Goal: Transaction & Acquisition: Book appointment/travel/reservation

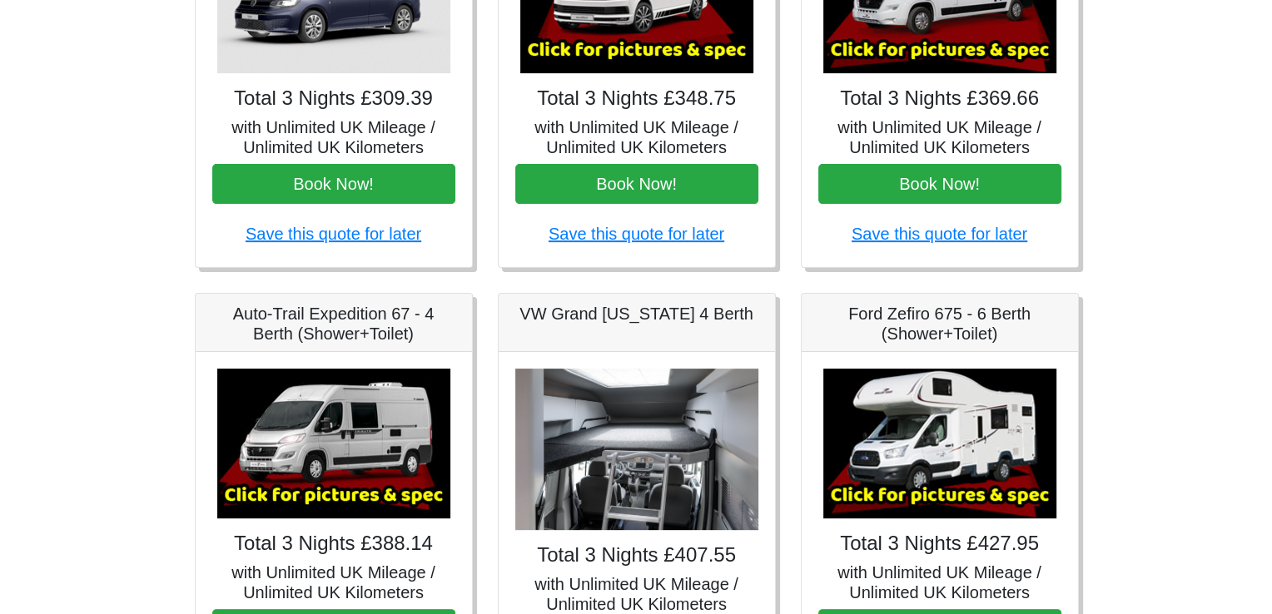
scroll to position [509, 0]
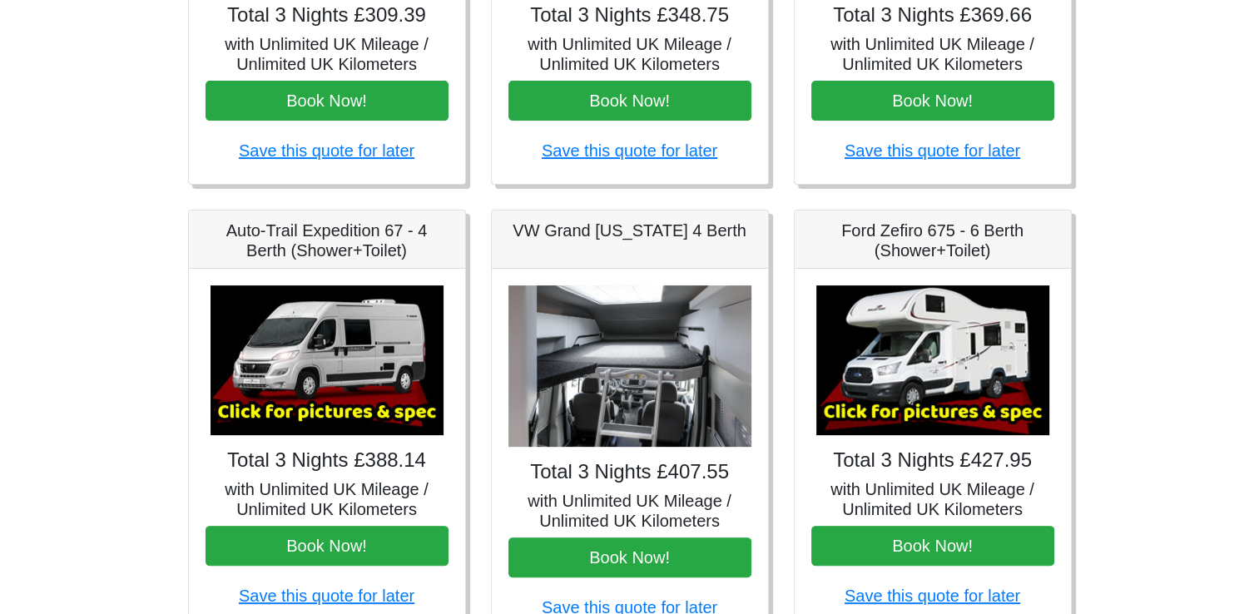
click at [300, 381] on img at bounding box center [327, 361] width 233 height 150
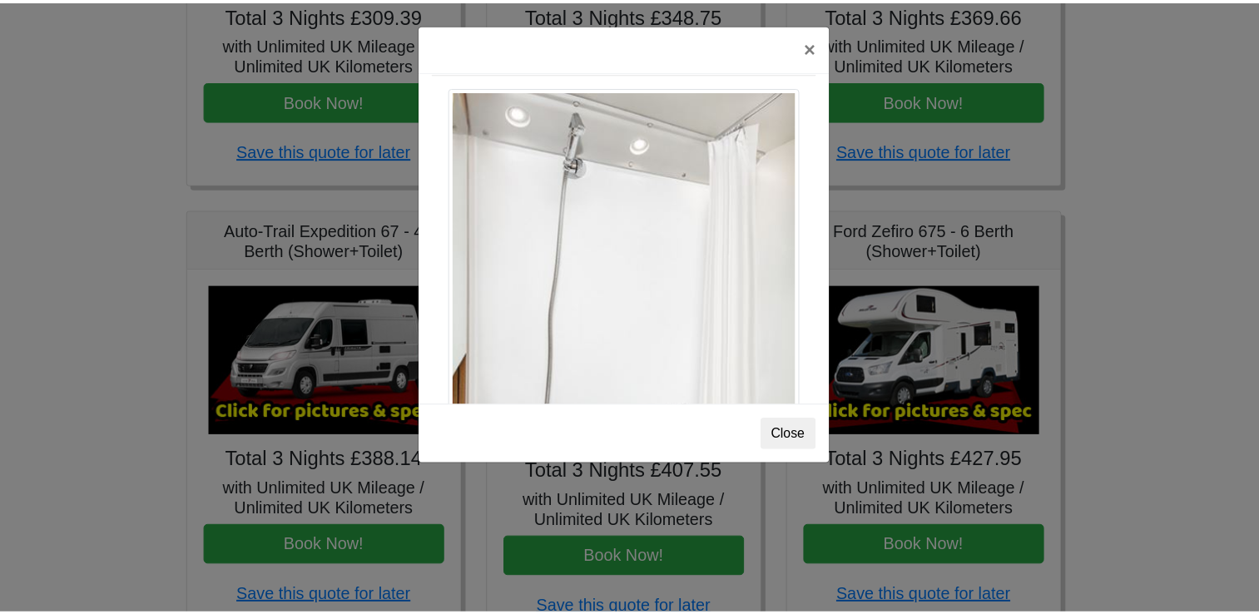
scroll to position [2251, 0]
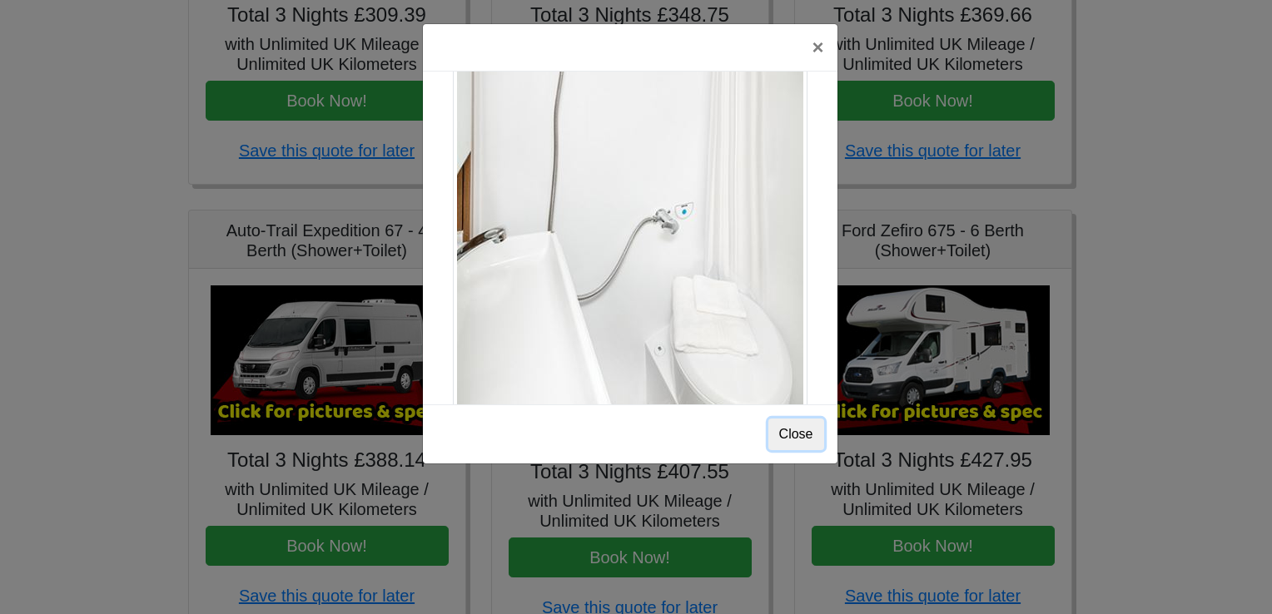
click at [806, 430] on button "Close" at bounding box center [796, 435] width 56 height 32
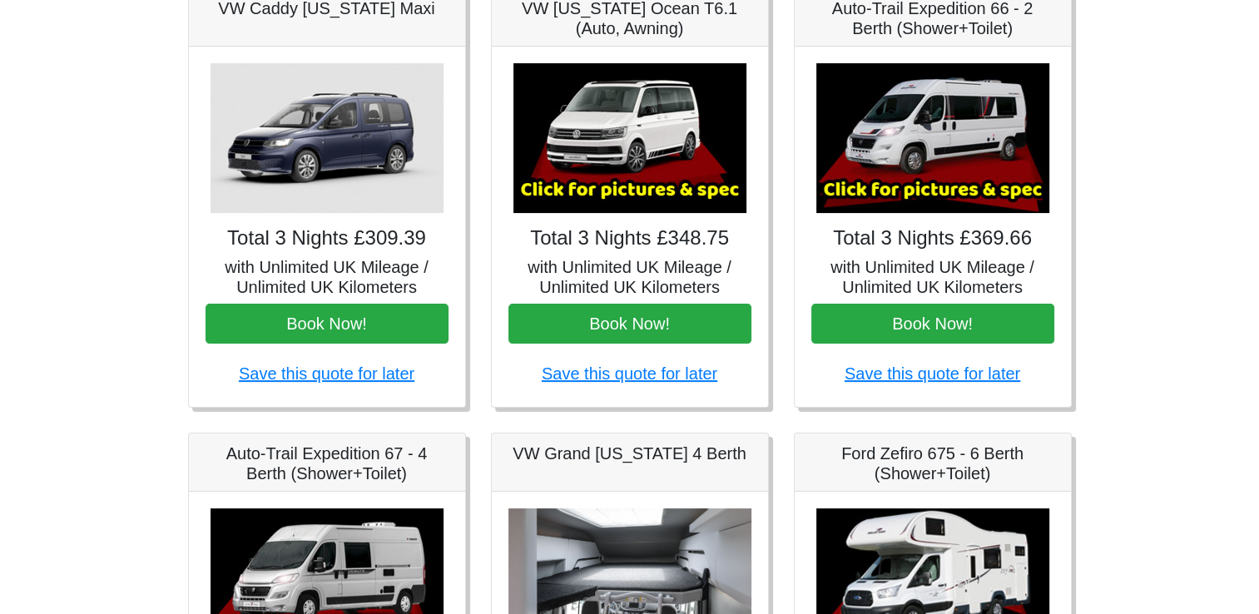
scroll to position [0, 0]
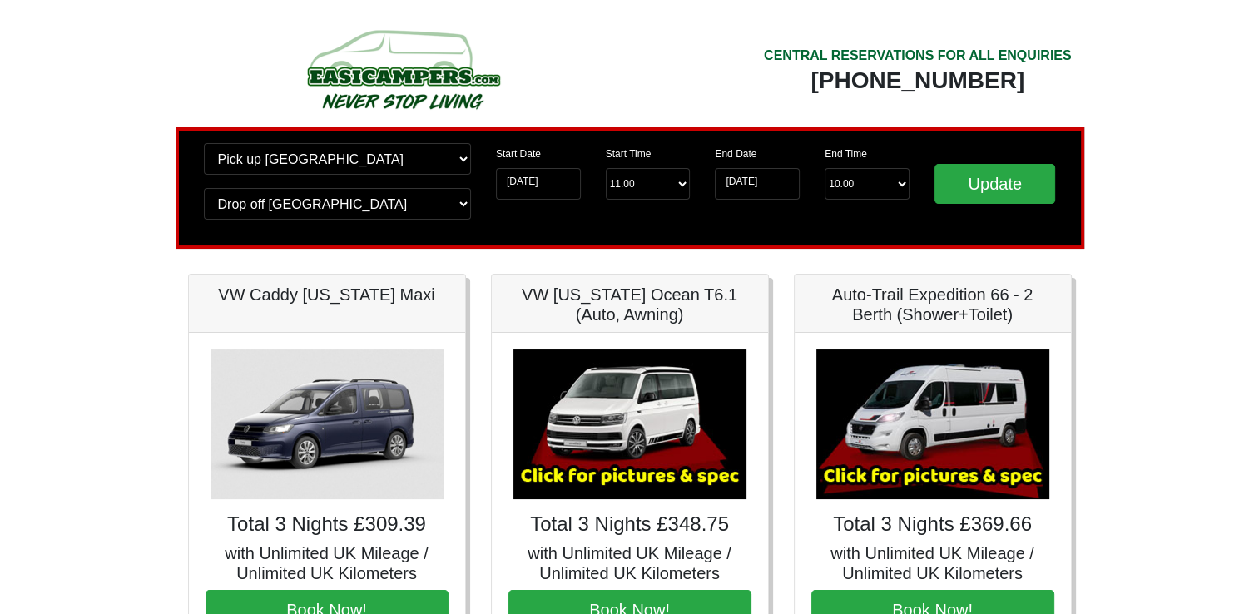
click at [737, 33] on div "CENTRAL RESERVATIONS FOR ALL ENQUIRIES 00 44 ( 0 ) 1942 778899" at bounding box center [857, 75] width 454 height 104
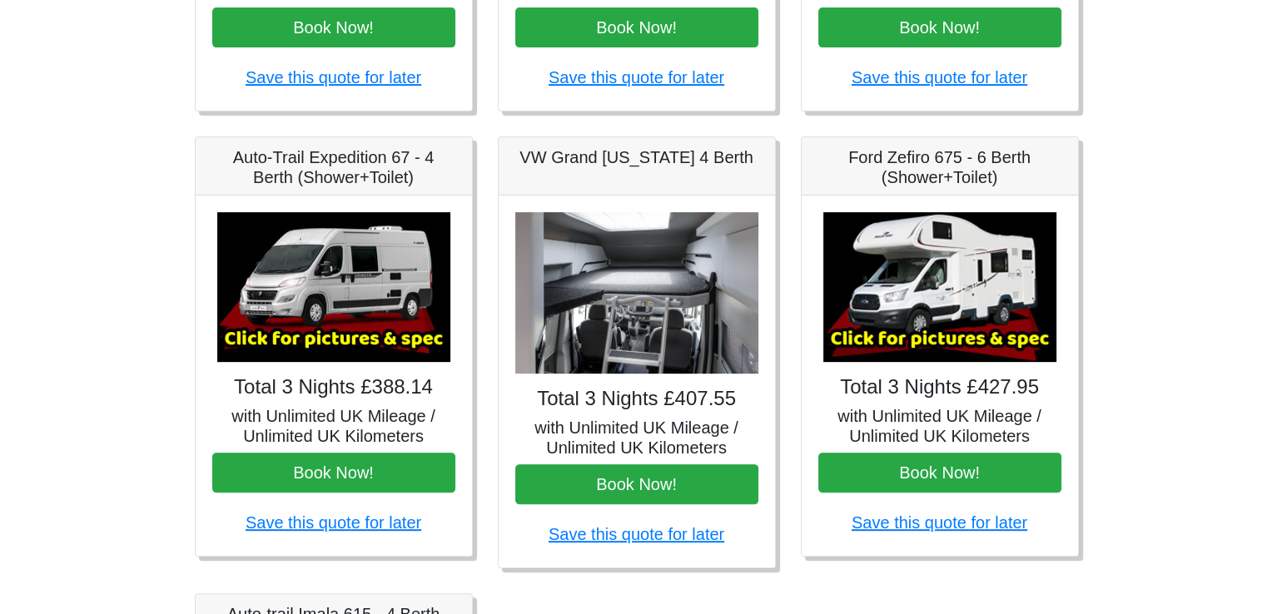
scroll to position [666, 0]
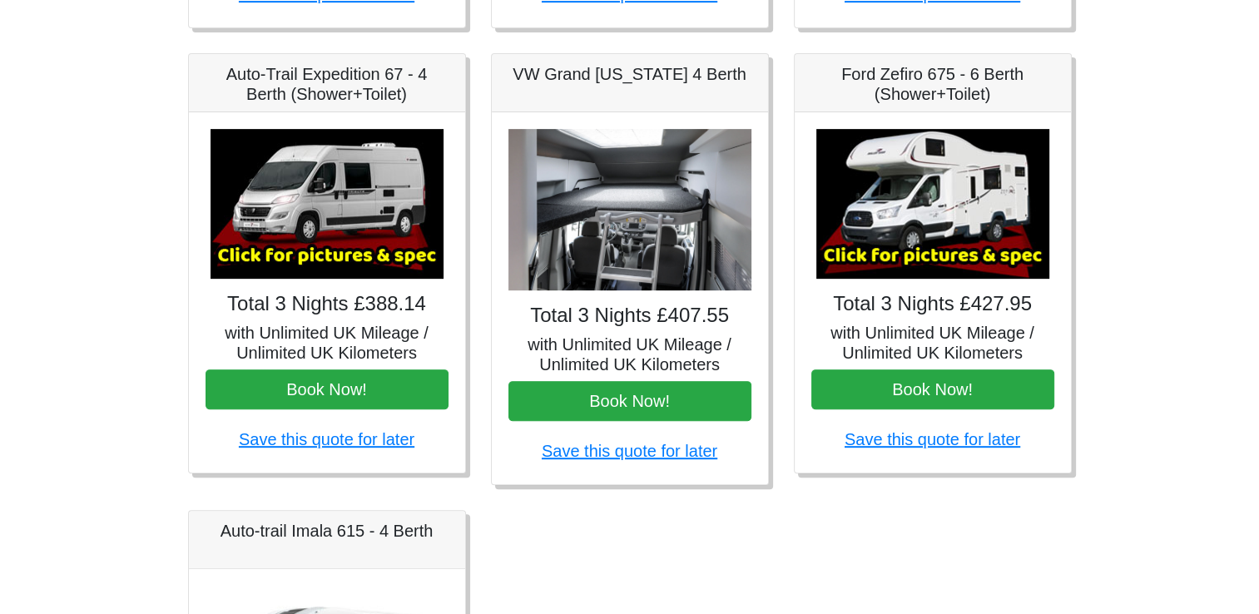
click at [346, 225] on img at bounding box center [327, 204] width 233 height 150
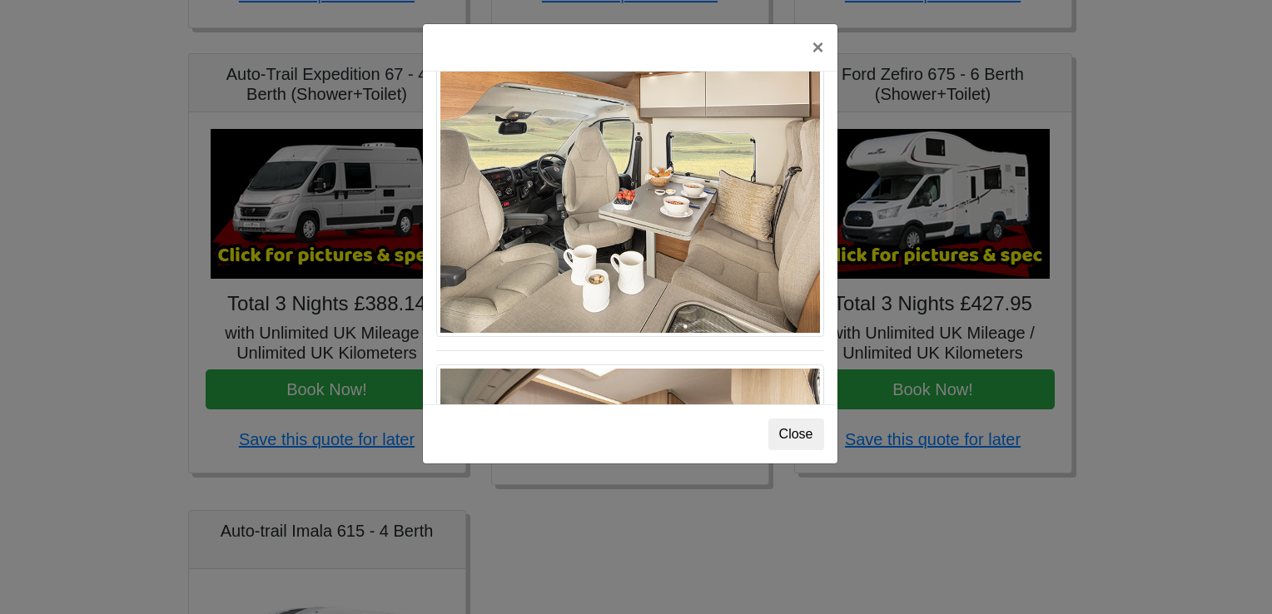
scroll to position [586, 0]
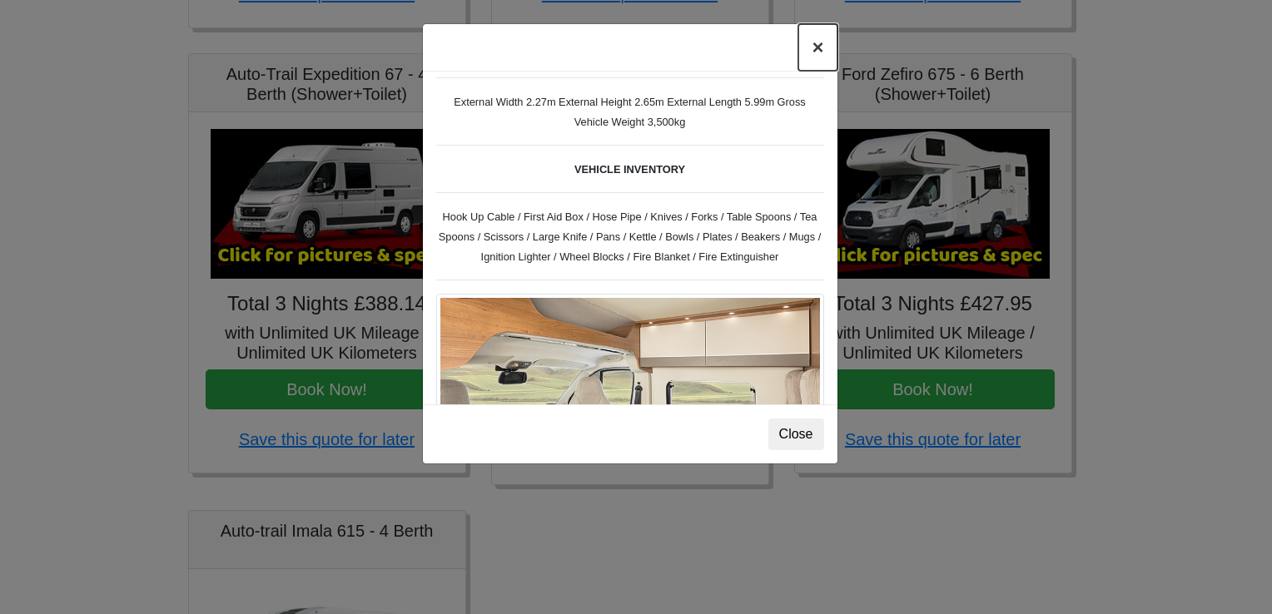
click at [817, 51] on button "×" at bounding box center [817, 47] width 38 height 47
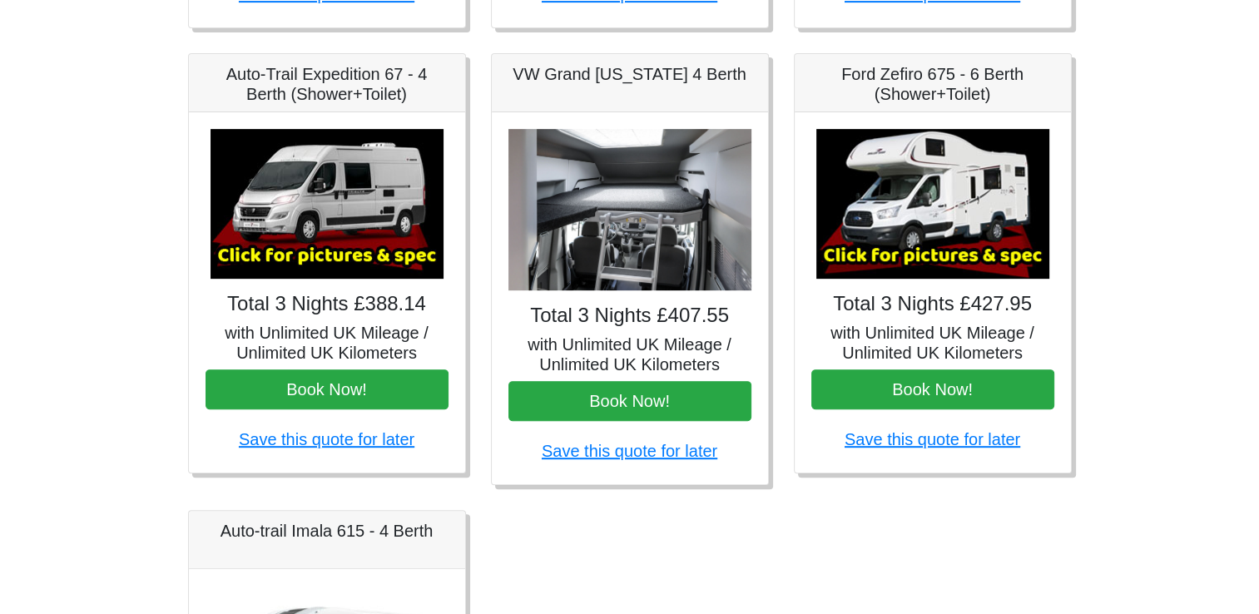
click at [902, 210] on img at bounding box center [933, 204] width 233 height 150
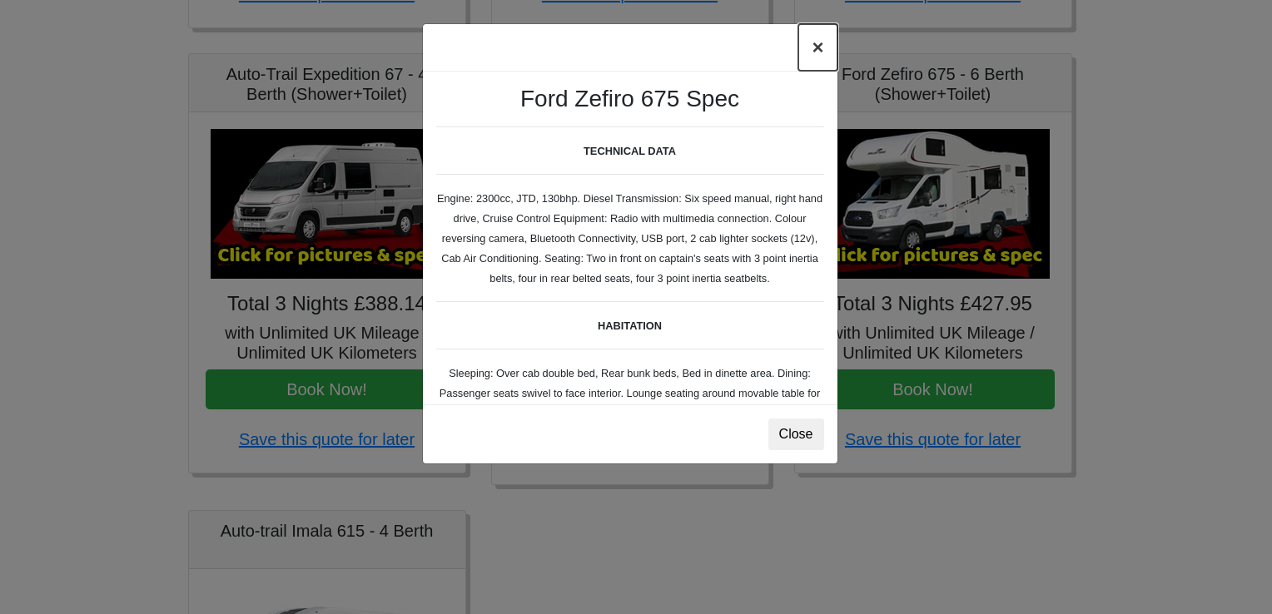
click at [817, 48] on button "×" at bounding box center [817, 47] width 38 height 47
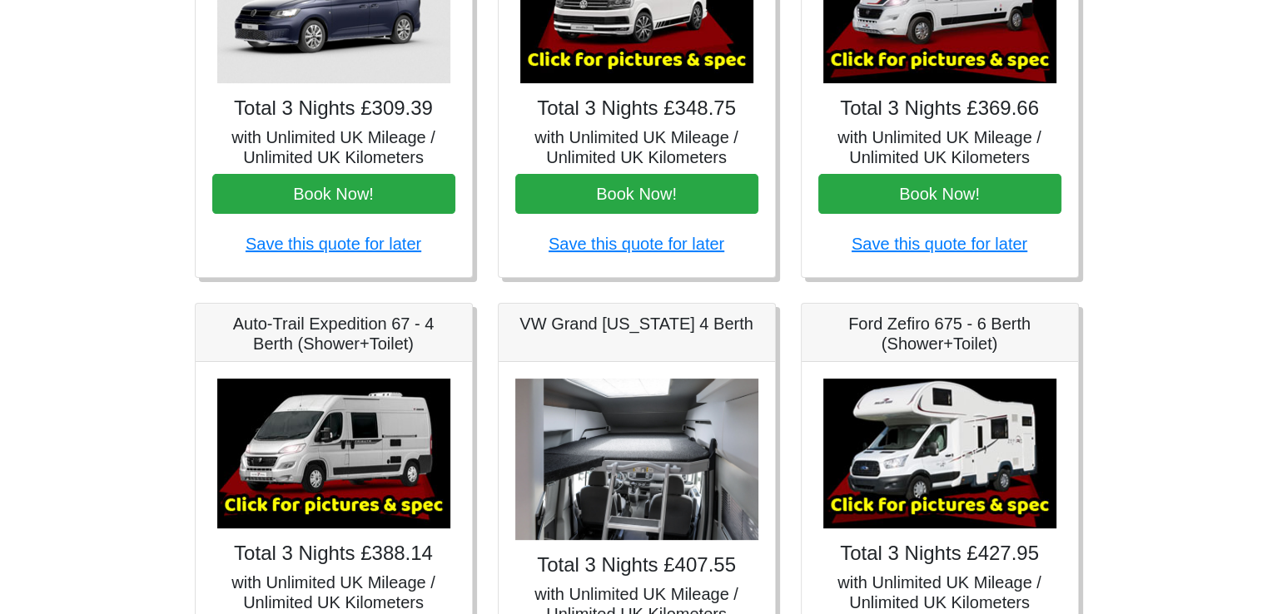
scroll to position [166, 0]
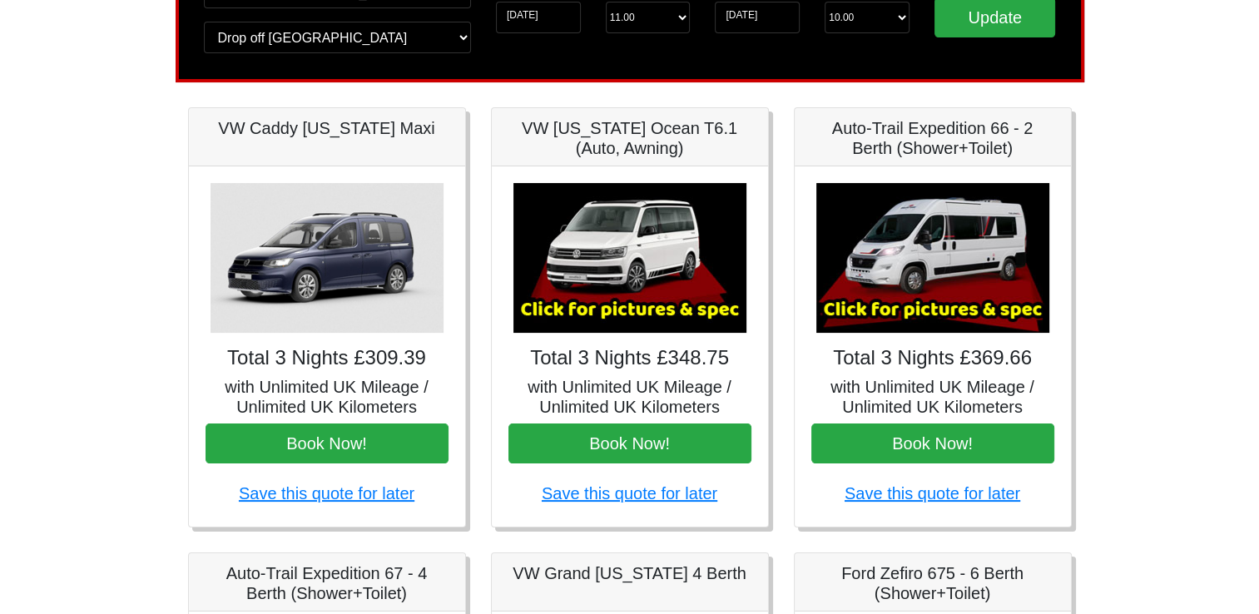
click at [934, 264] on img at bounding box center [933, 258] width 233 height 150
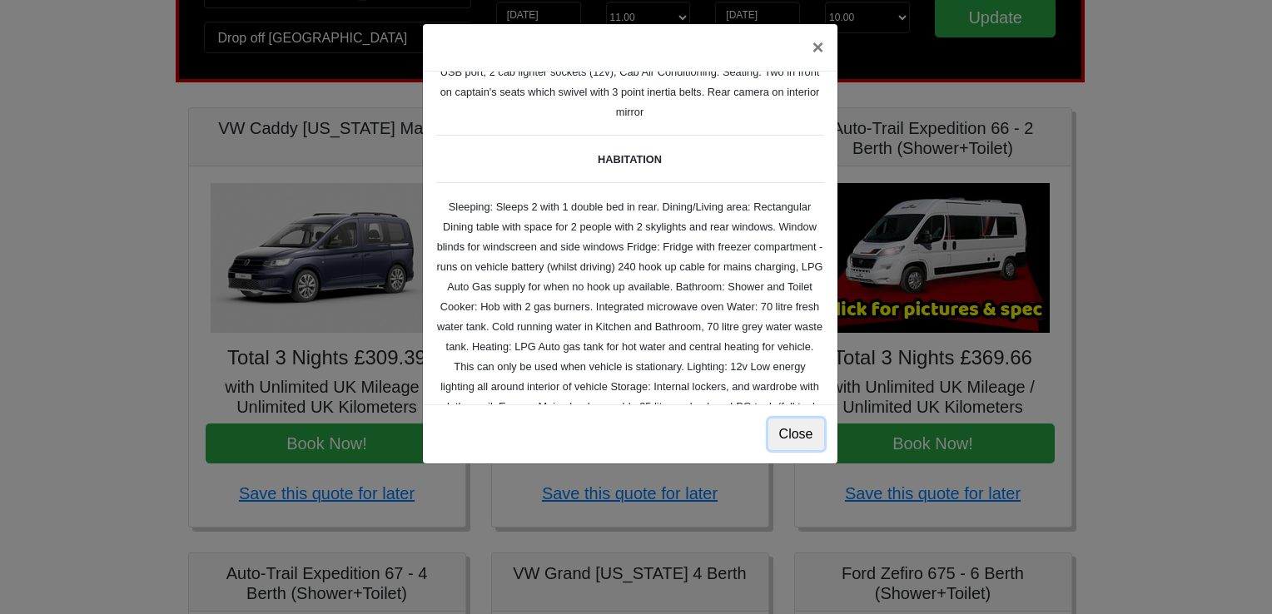
click at [792, 437] on button "Close" at bounding box center [796, 435] width 56 height 32
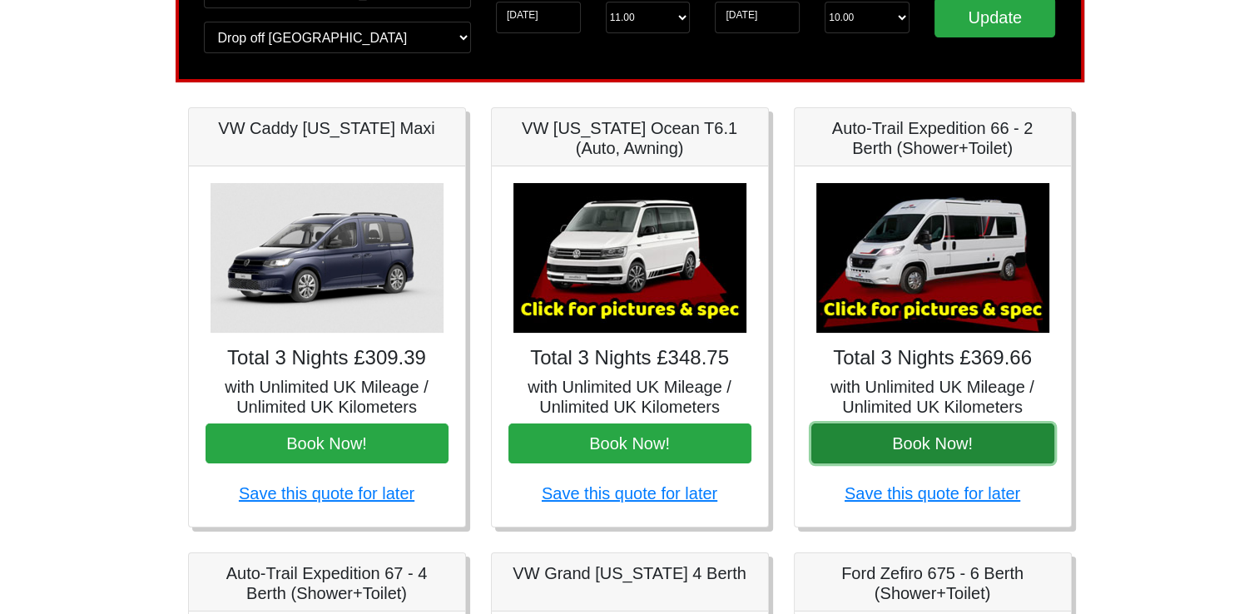
click at [904, 448] on button "Book Now!" at bounding box center [933, 444] width 243 height 40
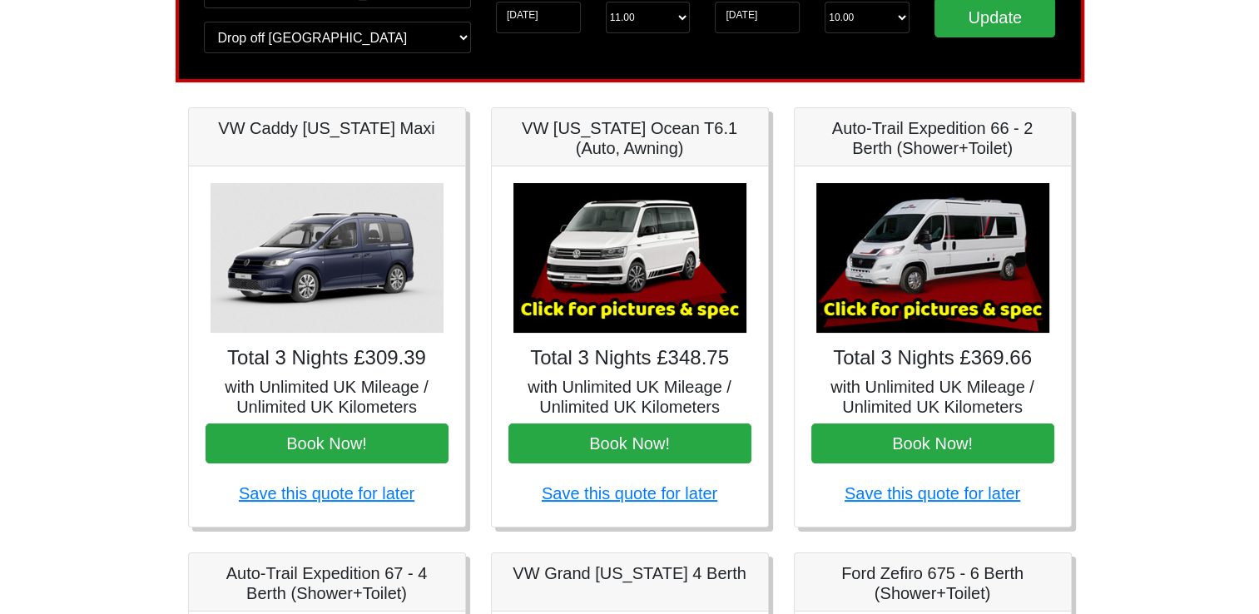
click at [955, 278] on img at bounding box center [933, 258] width 233 height 150
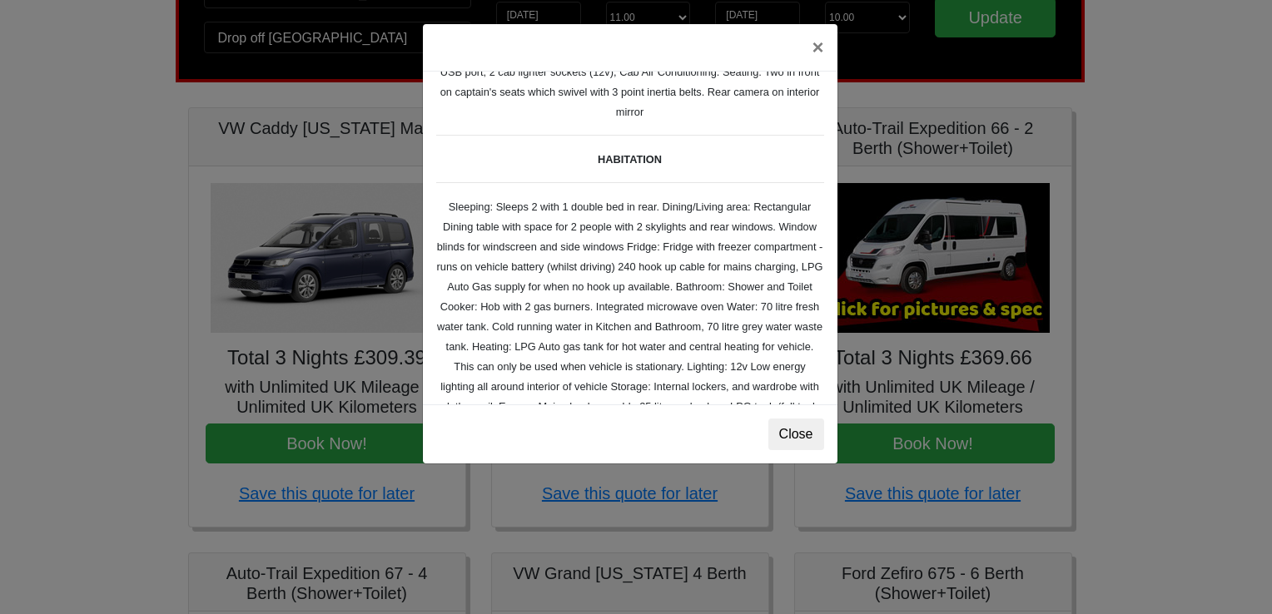
scroll to position [250, 0]
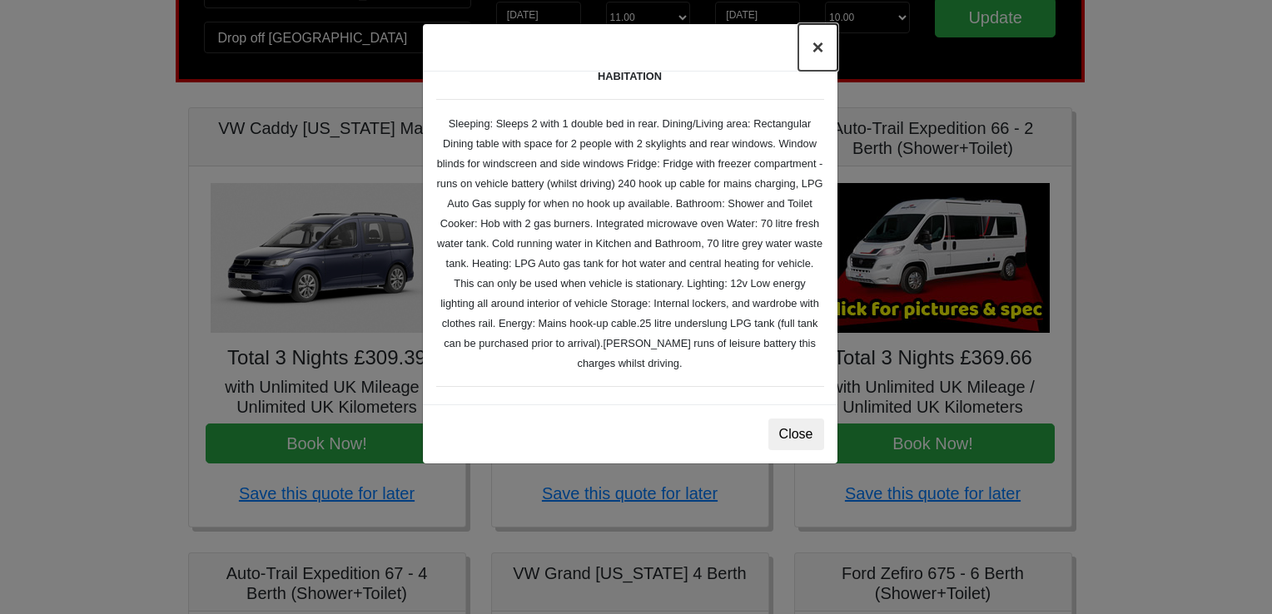
click at [812, 45] on button "×" at bounding box center [817, 47] width 38 height 47
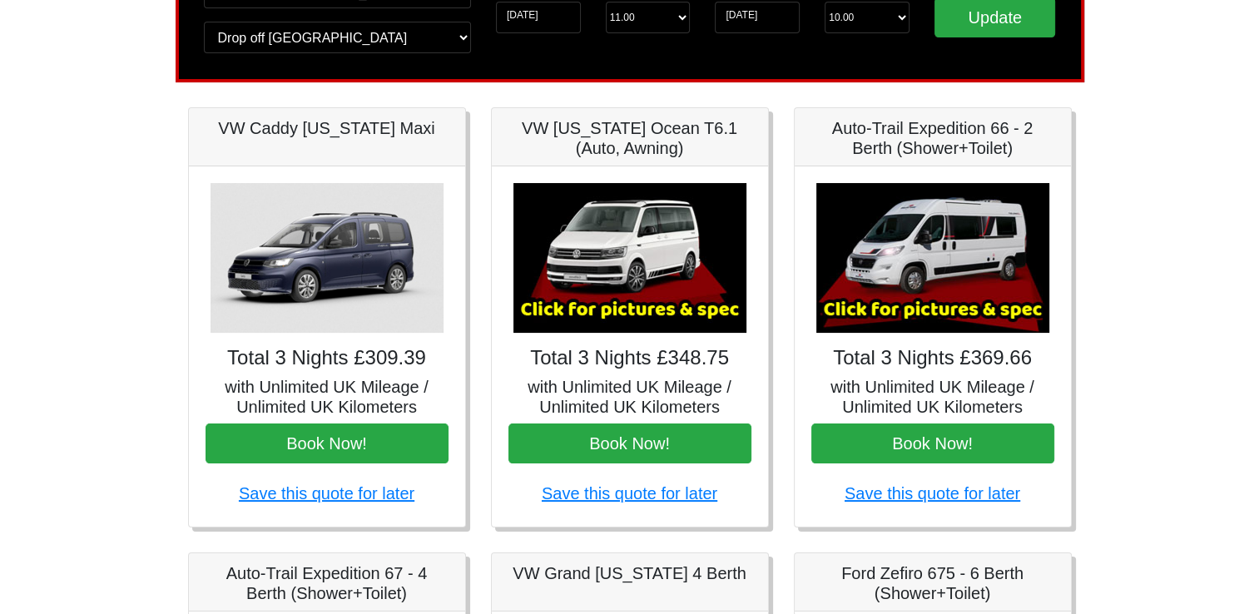
click at [869, 279] on img at bounding box center [933, 258] width 233 height 150
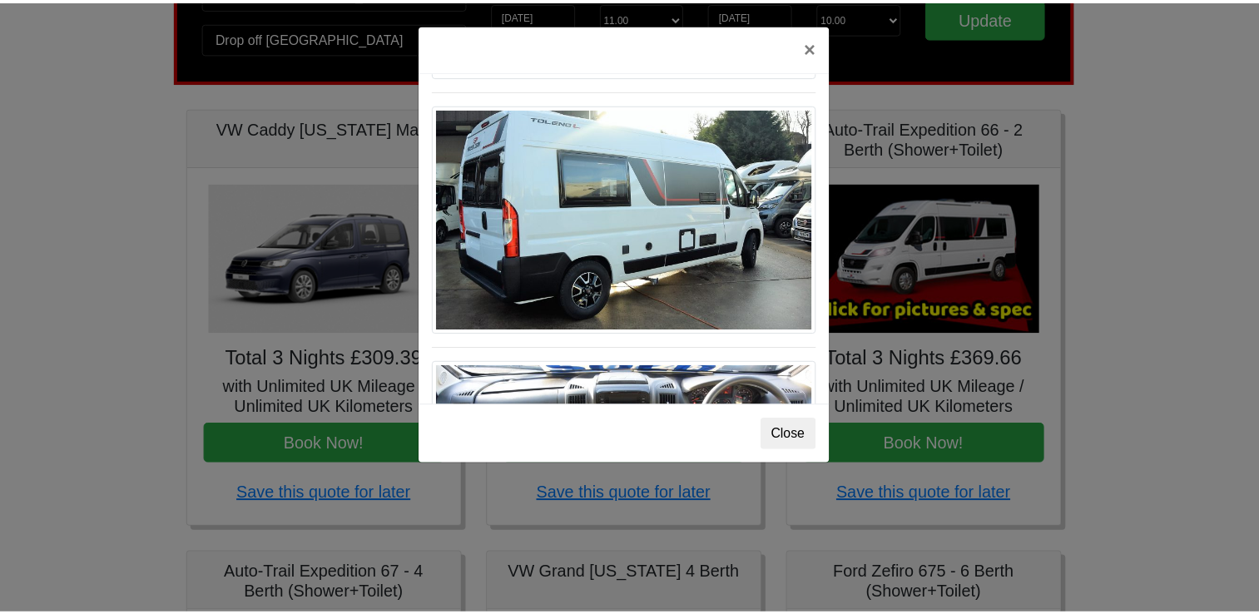
scroll to position [1729, 0]
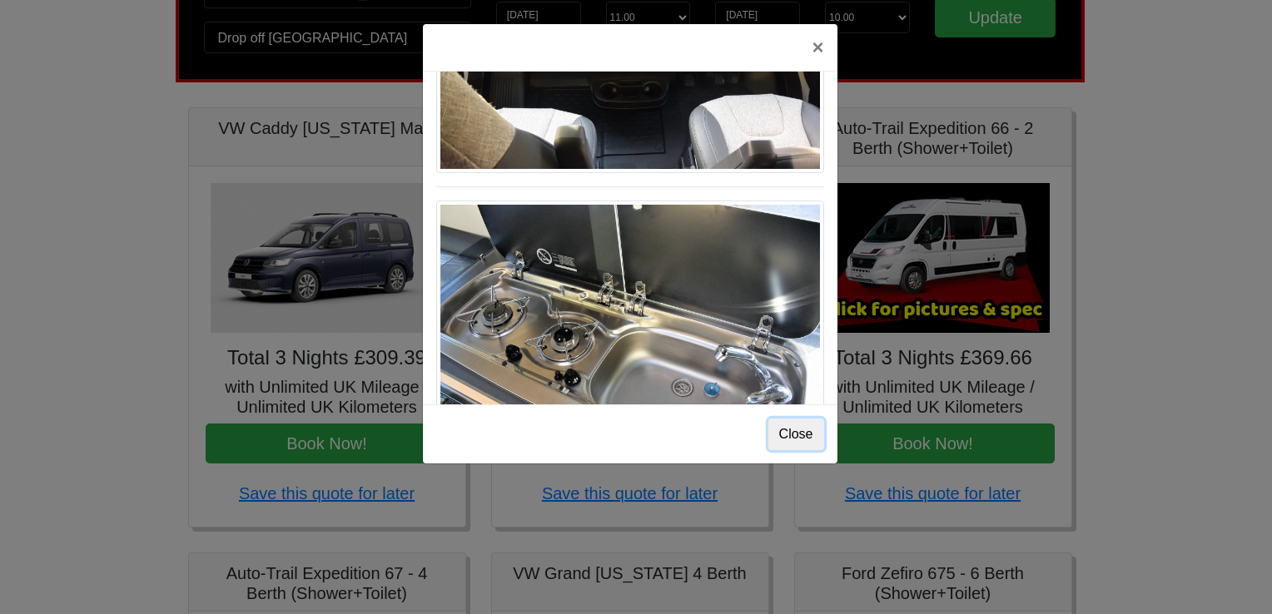
click at [806, 434] on button "Close" at bounding box center [796, 435] width 56 height 32
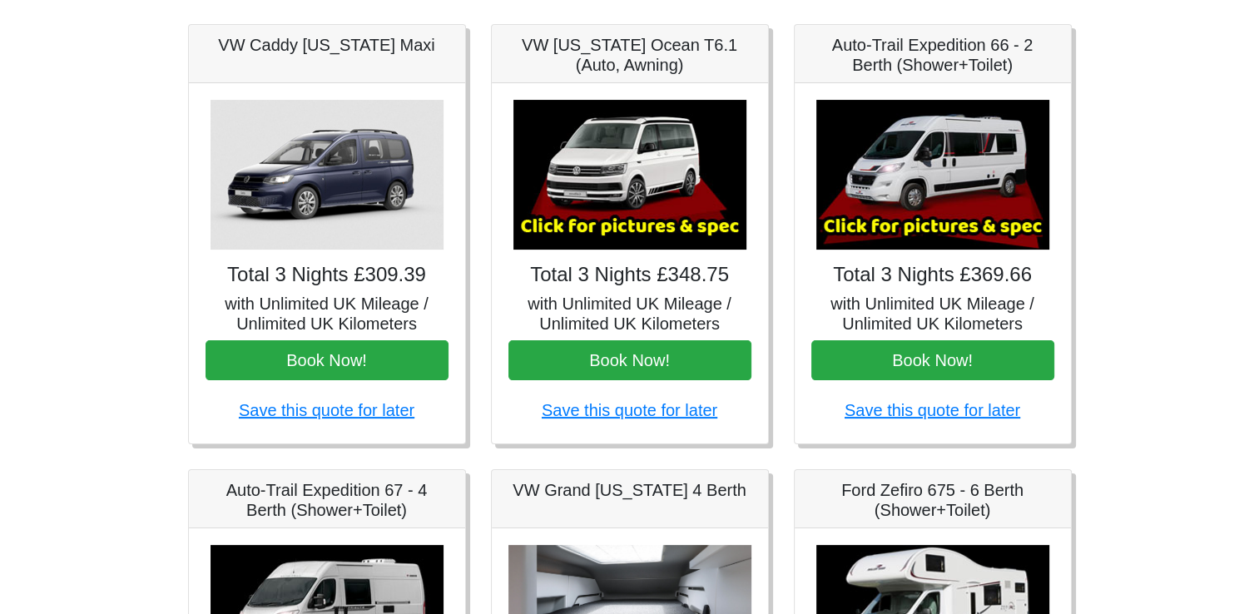
scroll to position [166, 0]
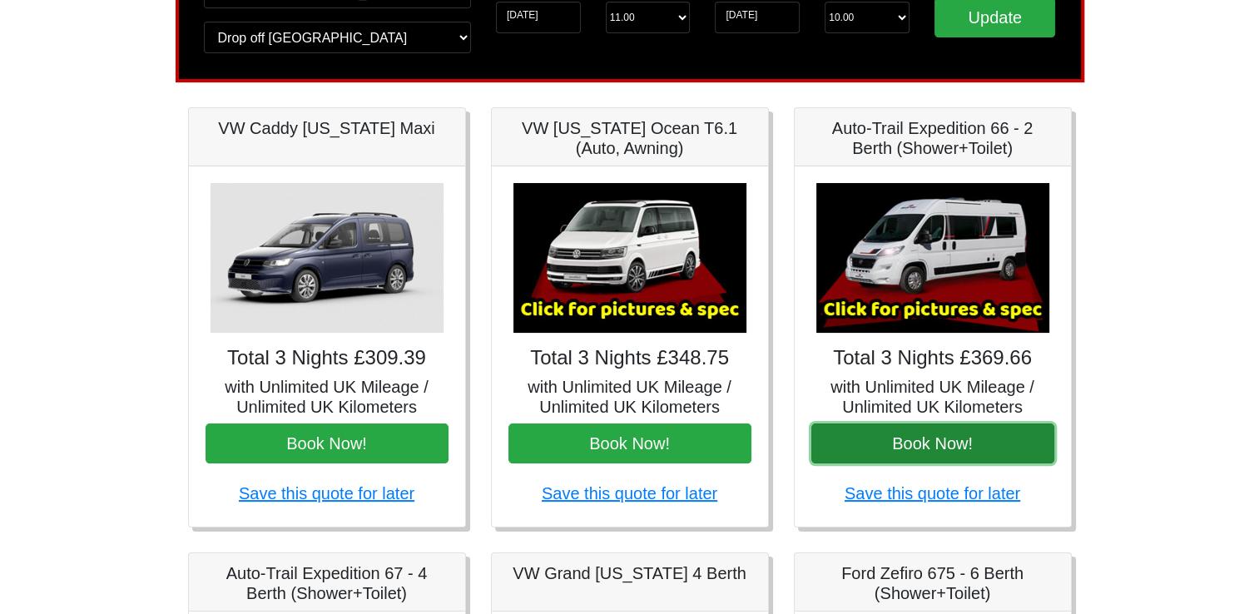
click at [996, 437] on button "Book Now!" at bounding box center [933, 444] width 243 height 40
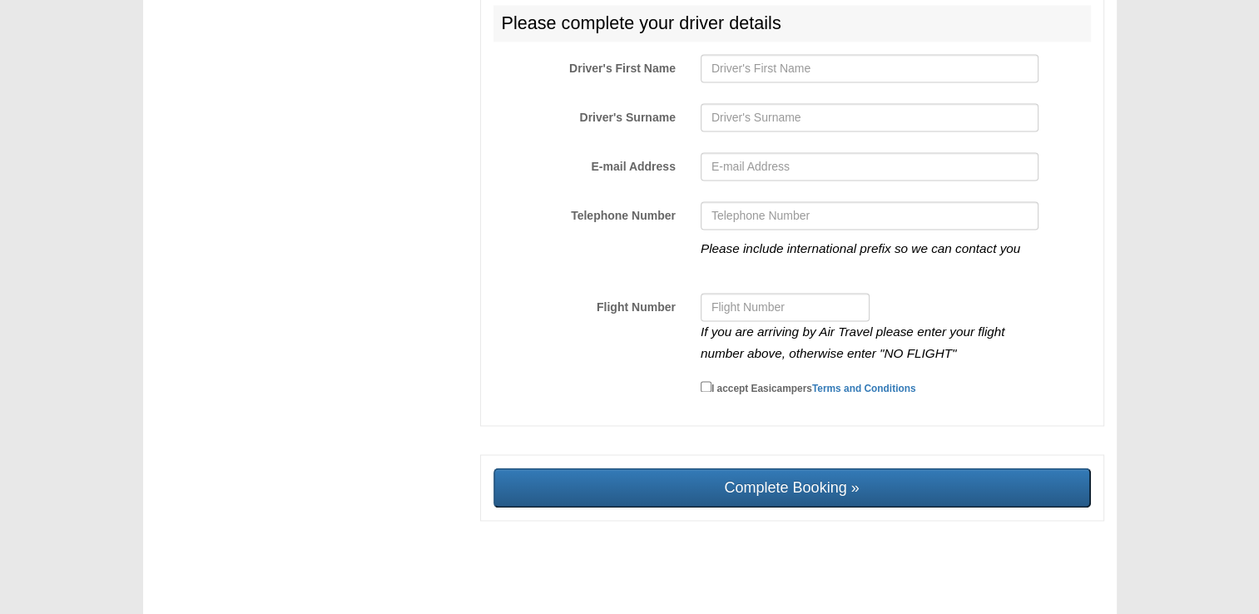
scroll to position [2406, 0]
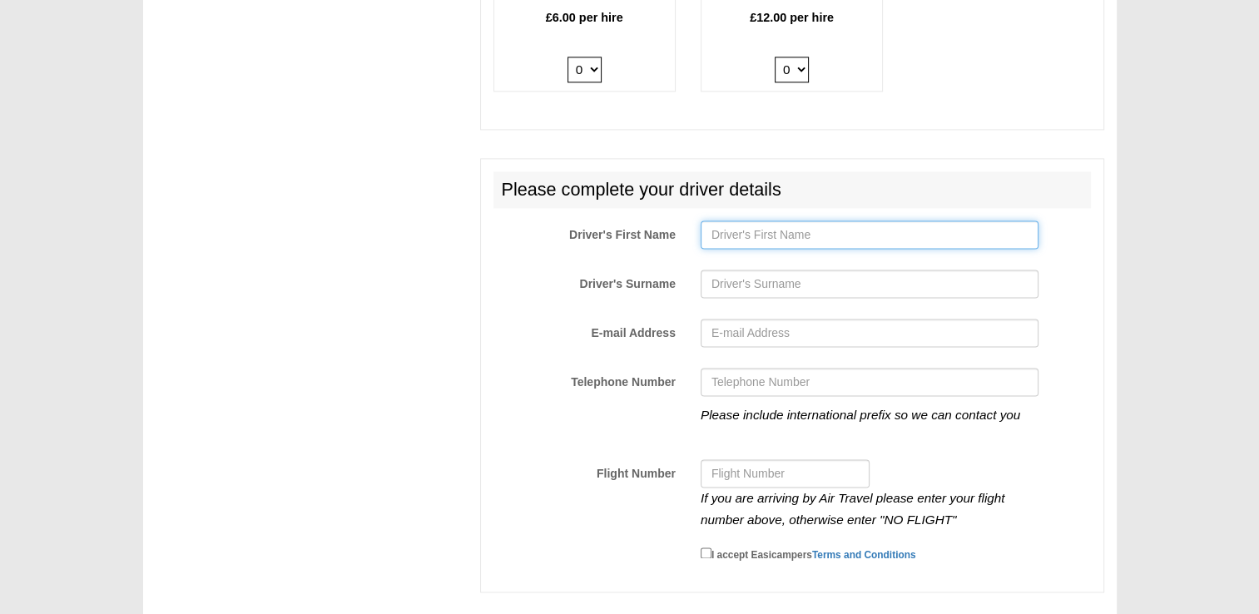
click at [739, 235] on input "Driver's First Name" at bounding box center [870, 235] width 338 height 28
type input "[PERSON_NAME]"
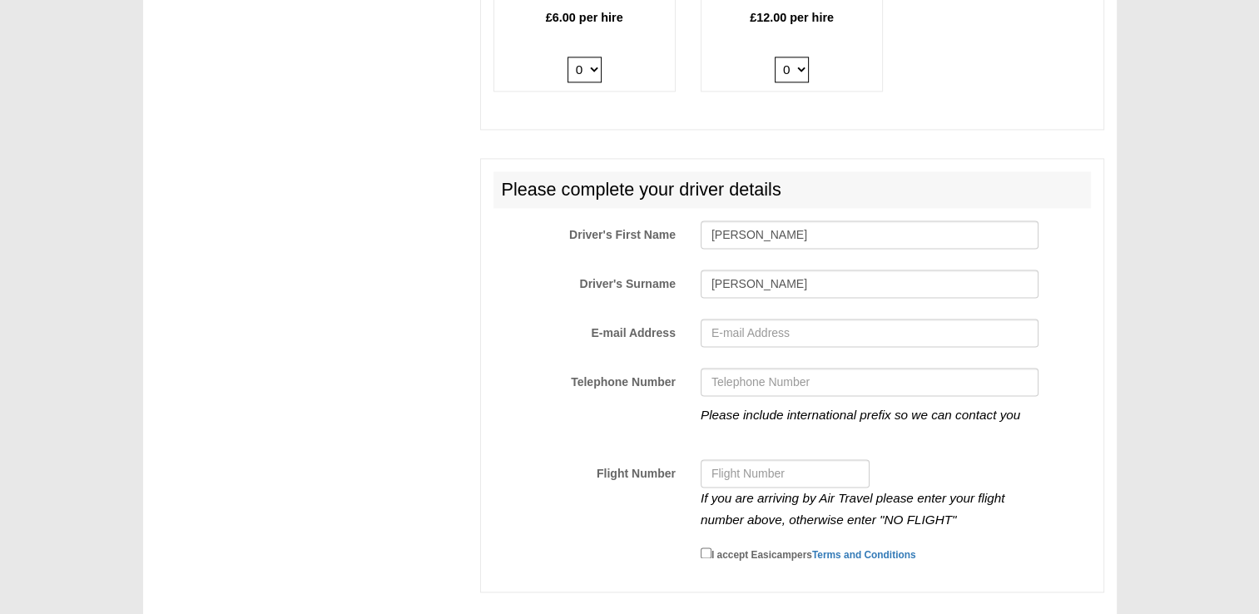
type input "[EMAIL_ADDRESS][DOMAIN_NAME]"
type input "07958296219"
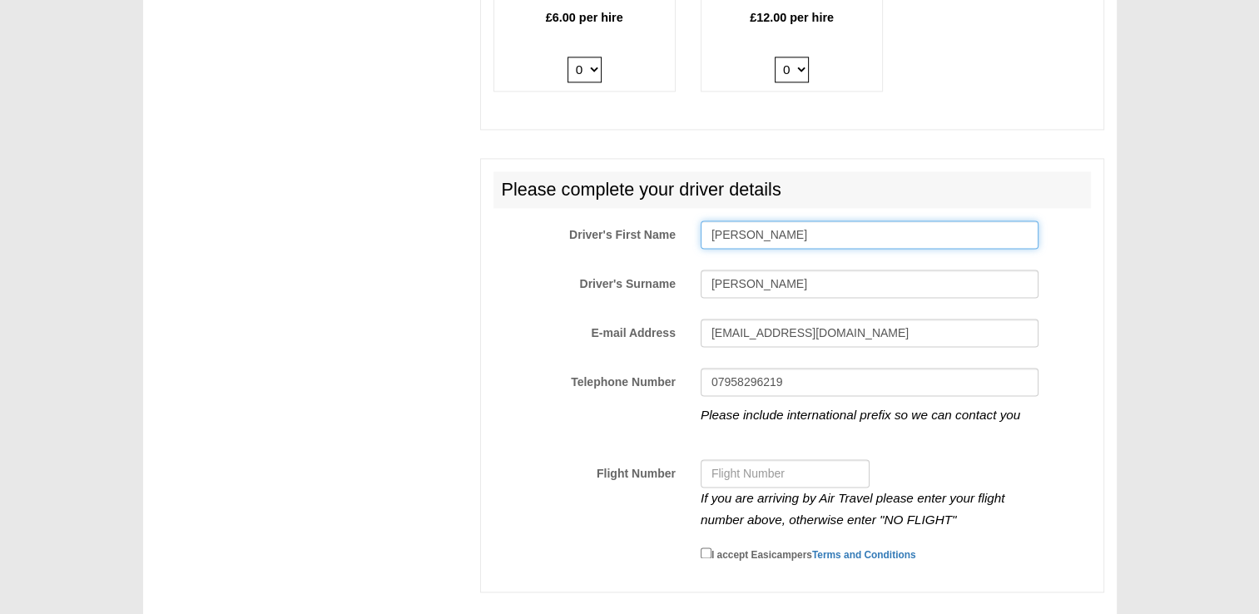
scroll to position [2490, 0]
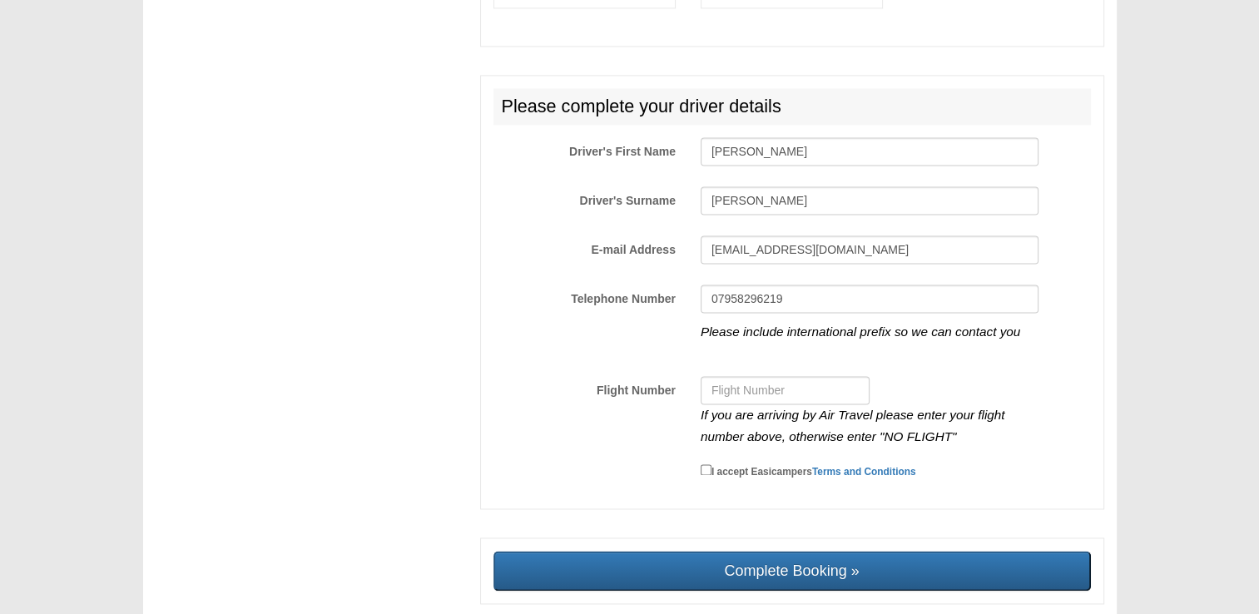
click at [711, 462] on label "I accept Easicampers Terms and Conditions" at bounding box center [809, 470] width 216 height 18
click at [711, 464] on input "I accept Easicampers Terms and Conditions" at bounding box center [706, 469] width 11 height 11
checkbox input "true"
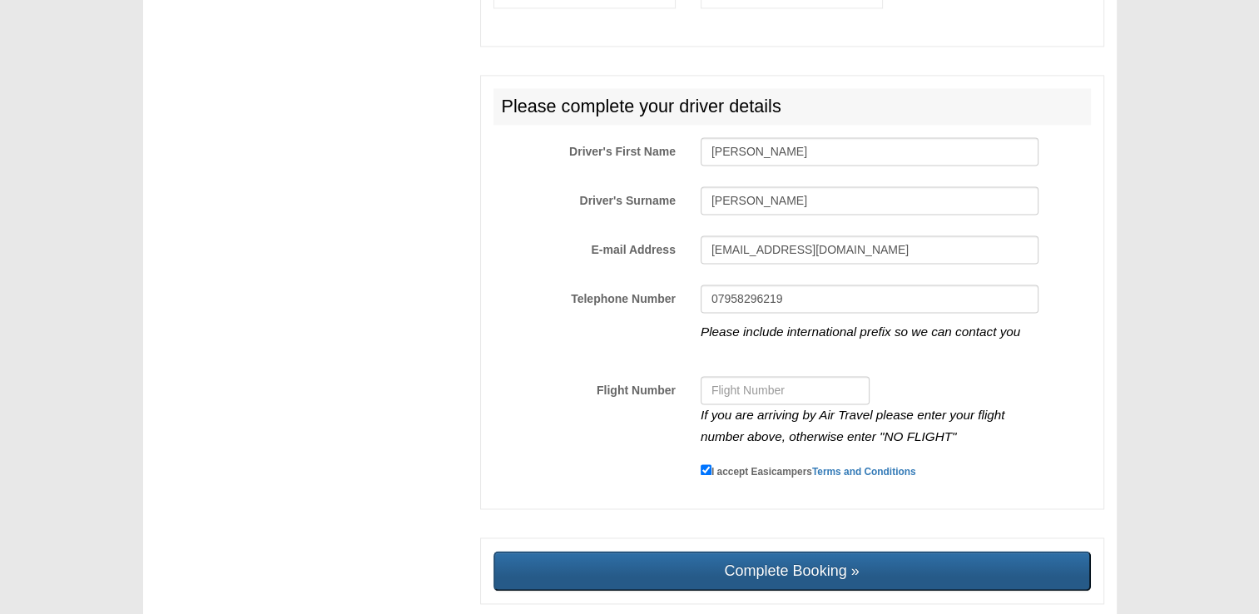
click at [732, 571] on input "Complete Booking »" at bounding box center [793, 571] width 598 height 40
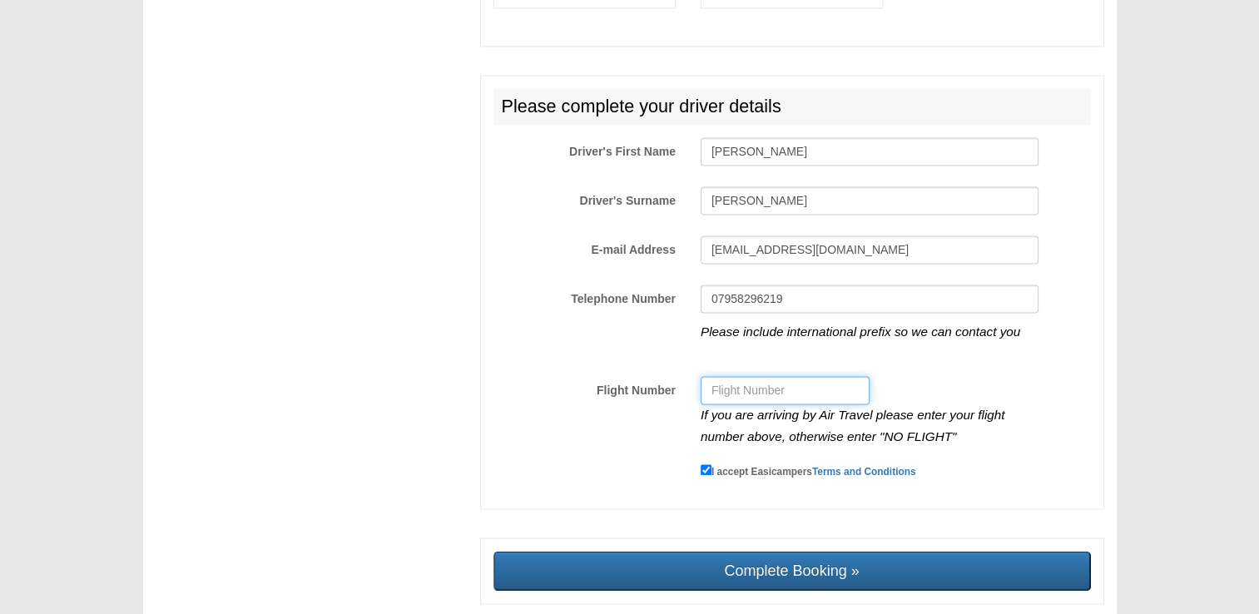
click at [770, 390] on input "Flight Number" at bounding box center [785, 390] width 169 height 28
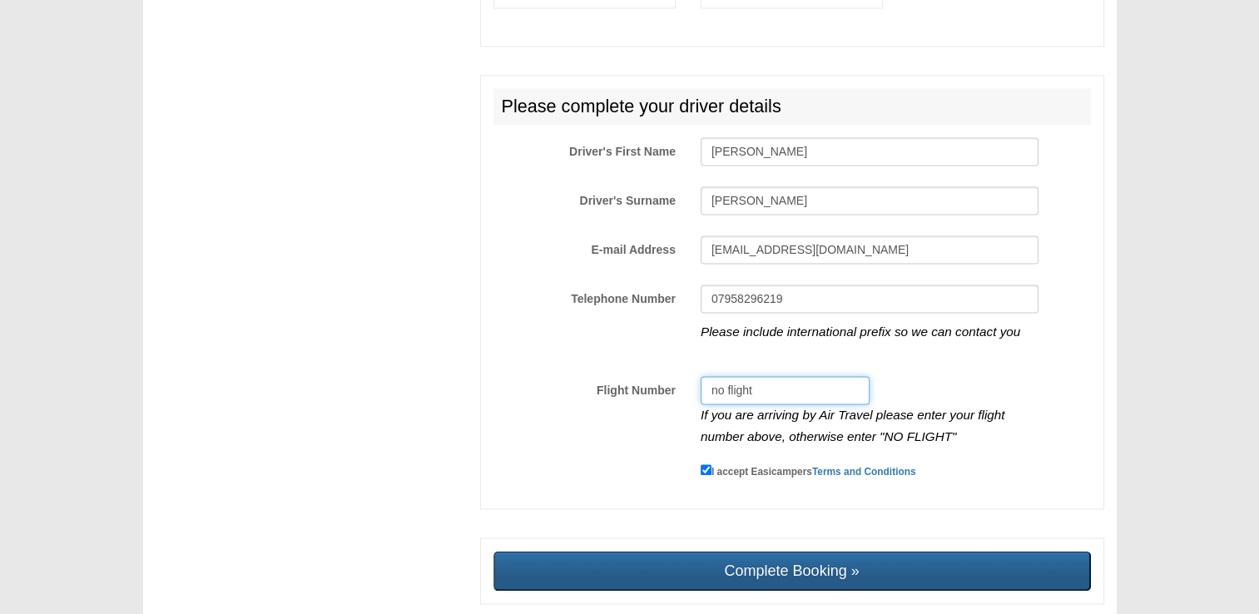
type input "no flight"
click at [828, 579] on input "Complete Booking »" at bounding box center [793, 571] width 598 height 40
type input "Sending, please wait..."
